Goal: Transaction & Acquisition: Book appointment/travel/reservation

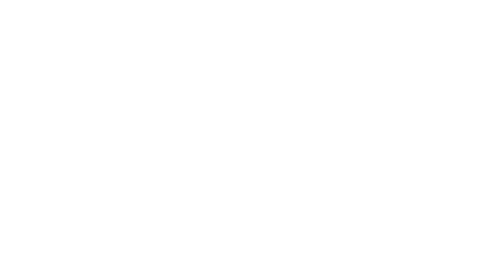
select select "**"
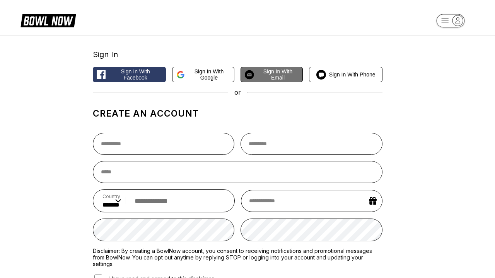
click at [271, 75] on span "Sign in with Email" at bounding box center [278, 74] width 42 height 12
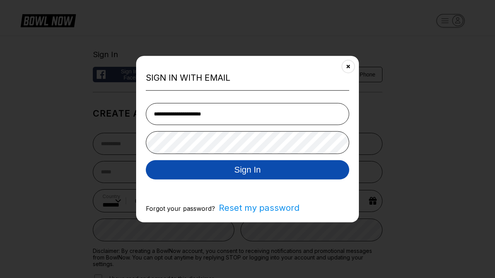
click at [247, 170] on button "Sign In" at bounding box center [247, 169] width 203 height 19
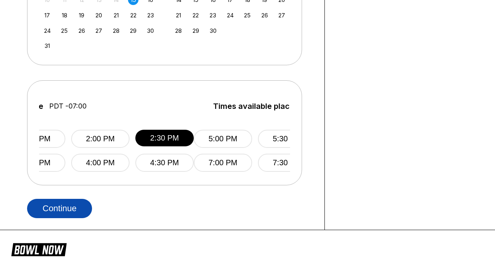
click at [61, 208] on button "Continue" at bounding box center [59, 208] width 65 height 19
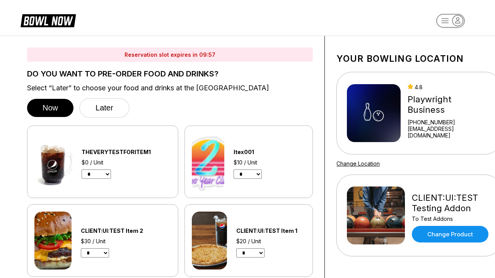
scroll to position [559, 0]
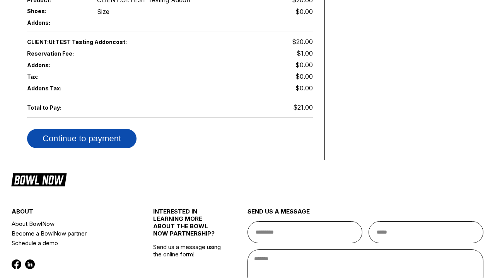
click at [87, 139] on button "Continue to payment" at bounding box center [81, 138] width 109 height 19
